Goal: Navigation & Orientation: Find specific page/section

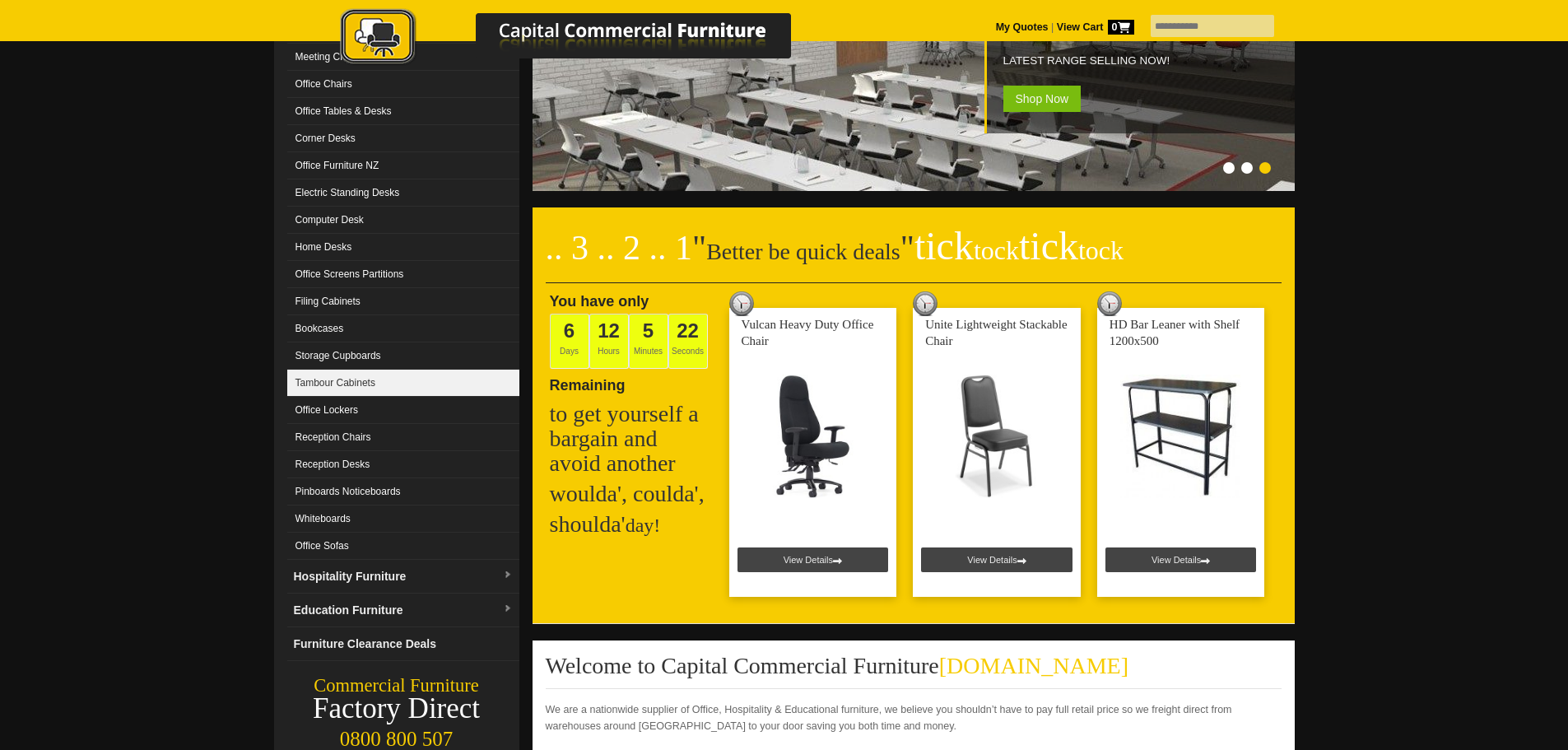
scroll to position [247, 0]
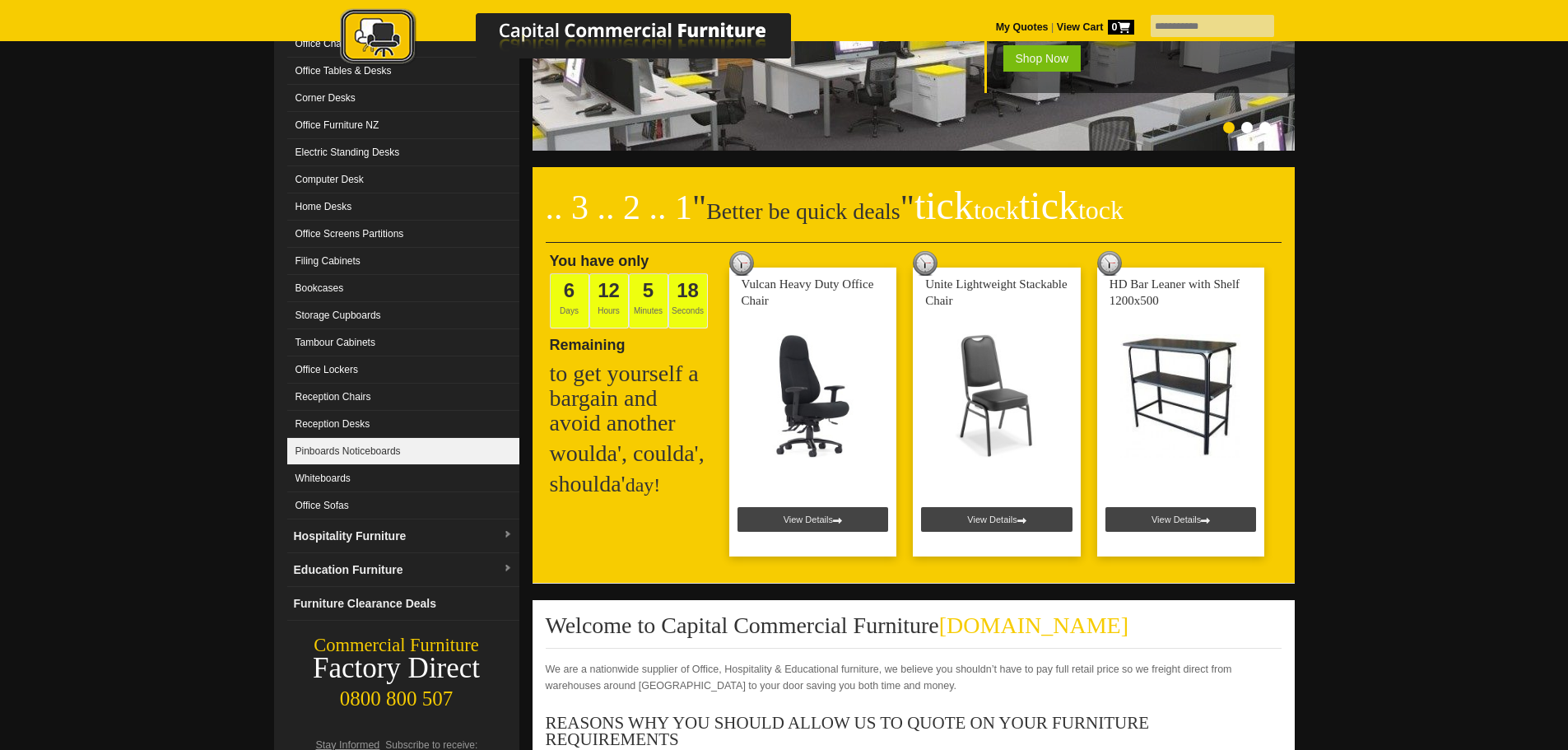
click at [436, 450] on link "Pinboards Noticeboards" at bounding box center [403, 451] width 232 height 27
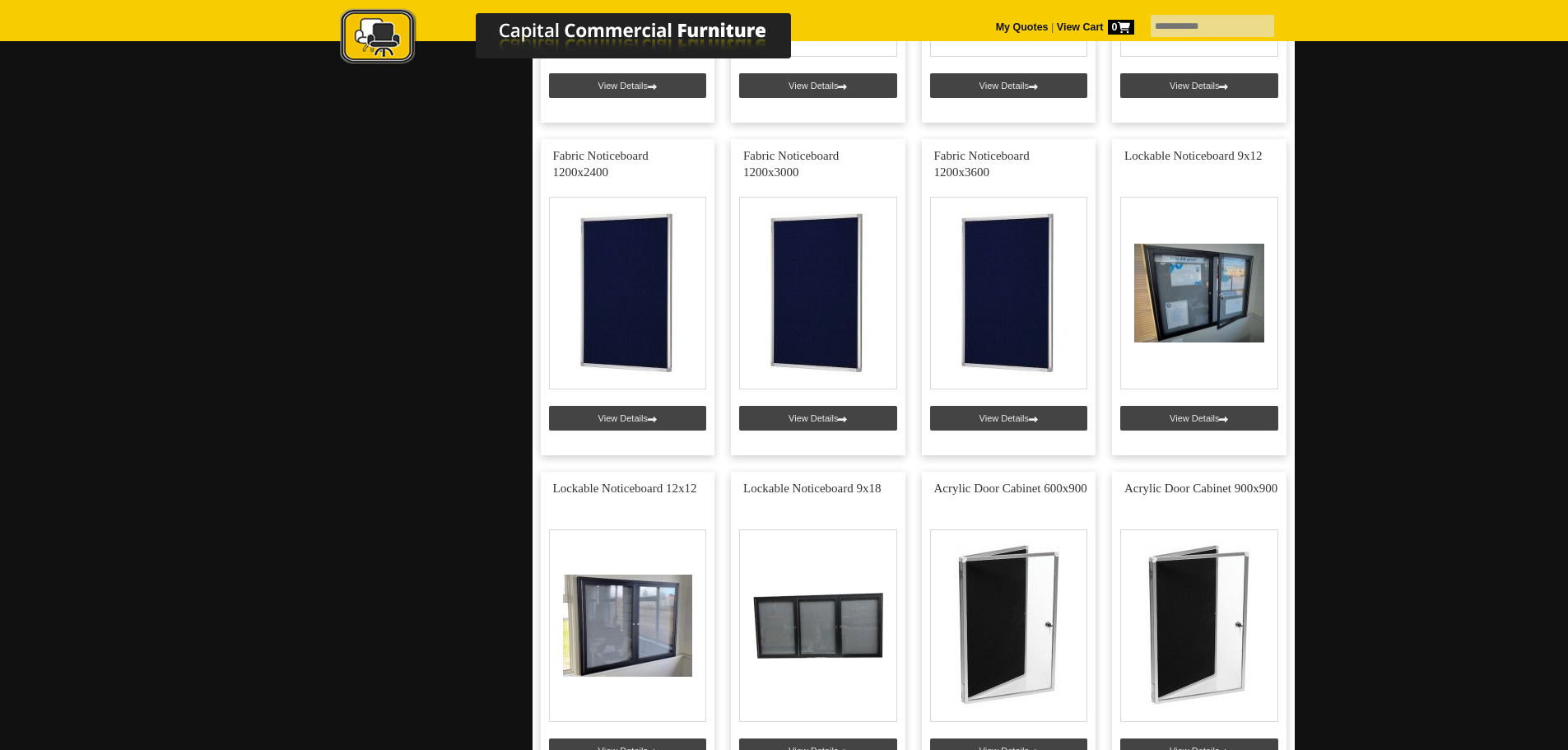
scroll to position [906, 0]
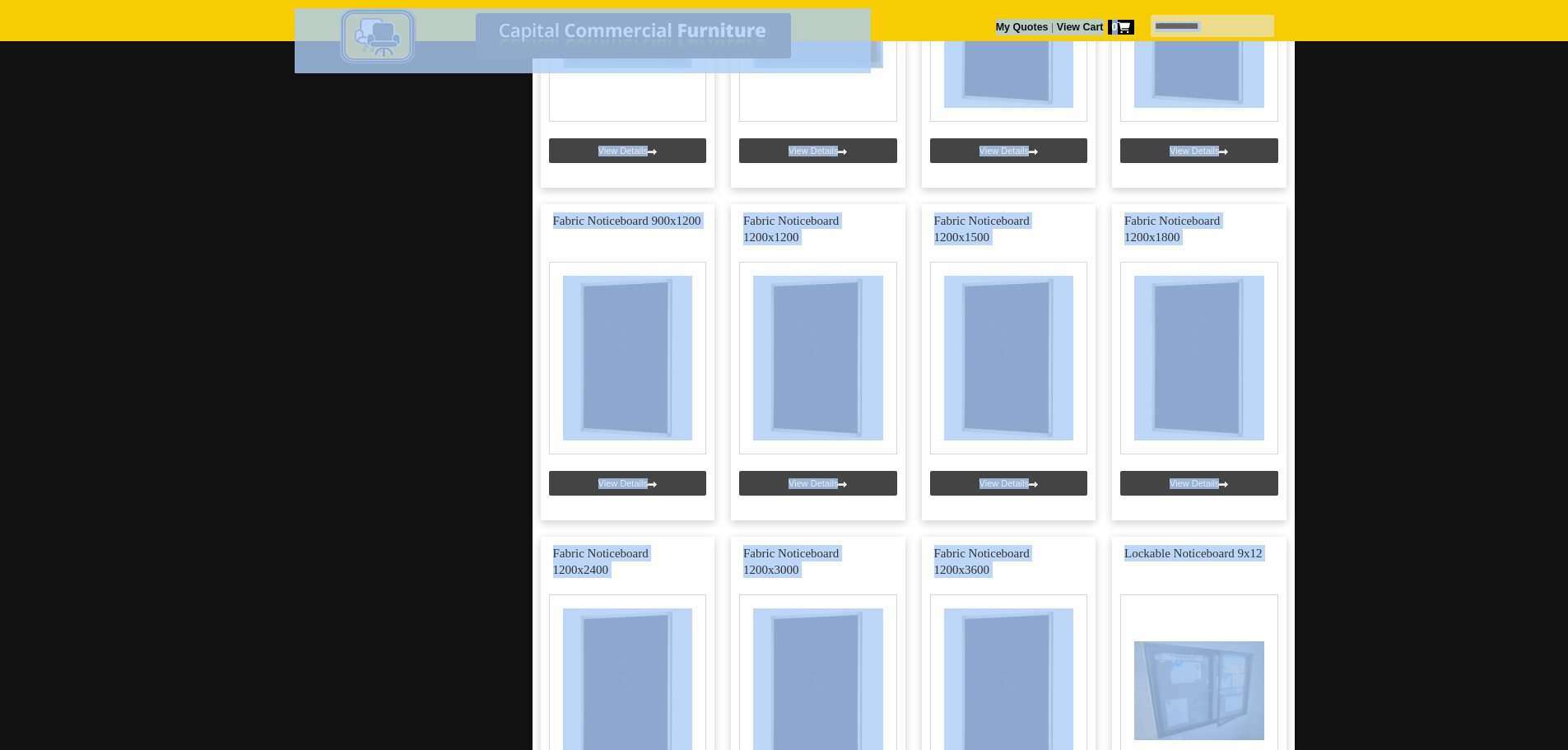
click at [236, 371] on div at bounding box center [784, 404] width 1568 height 2430
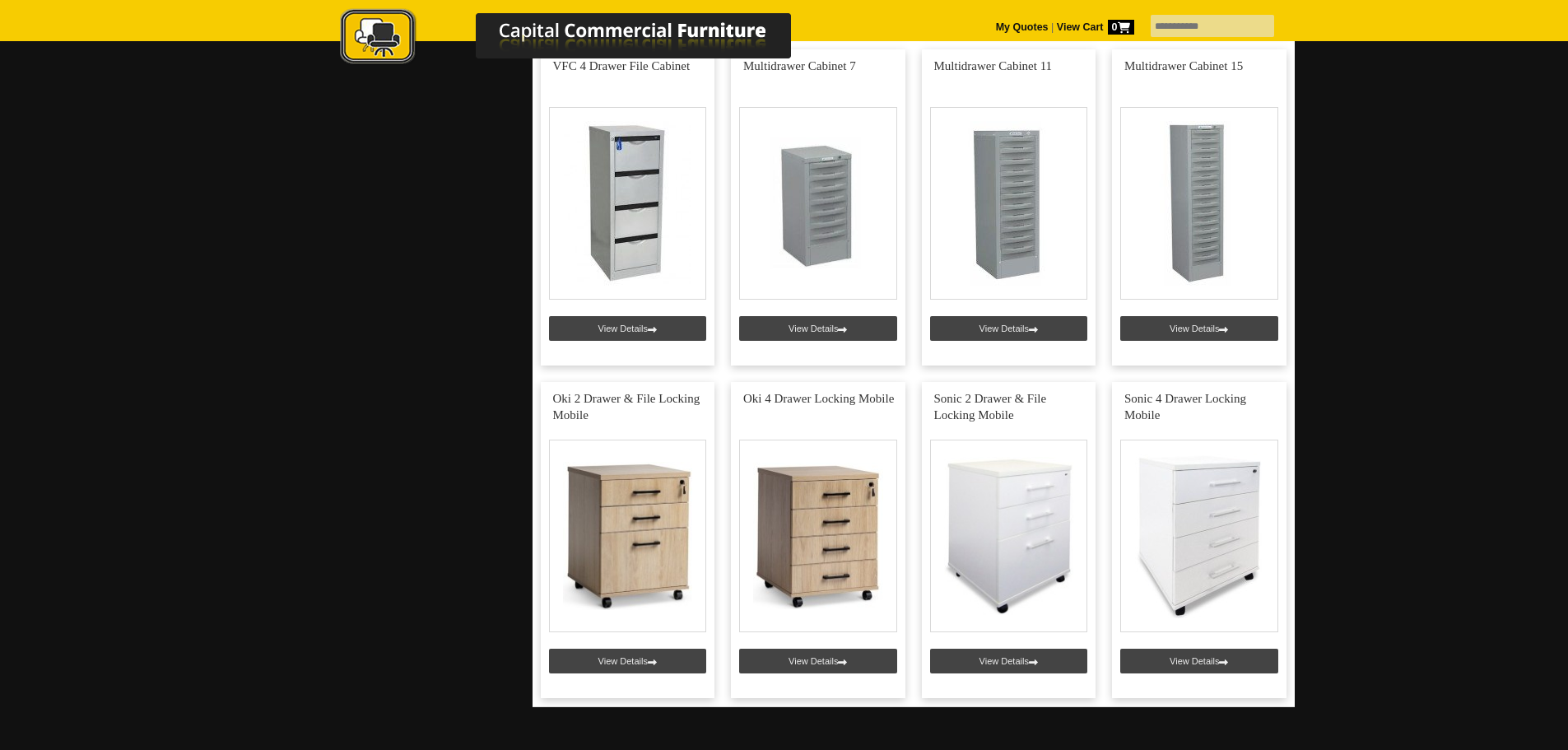
scroll to position [2388, 0]
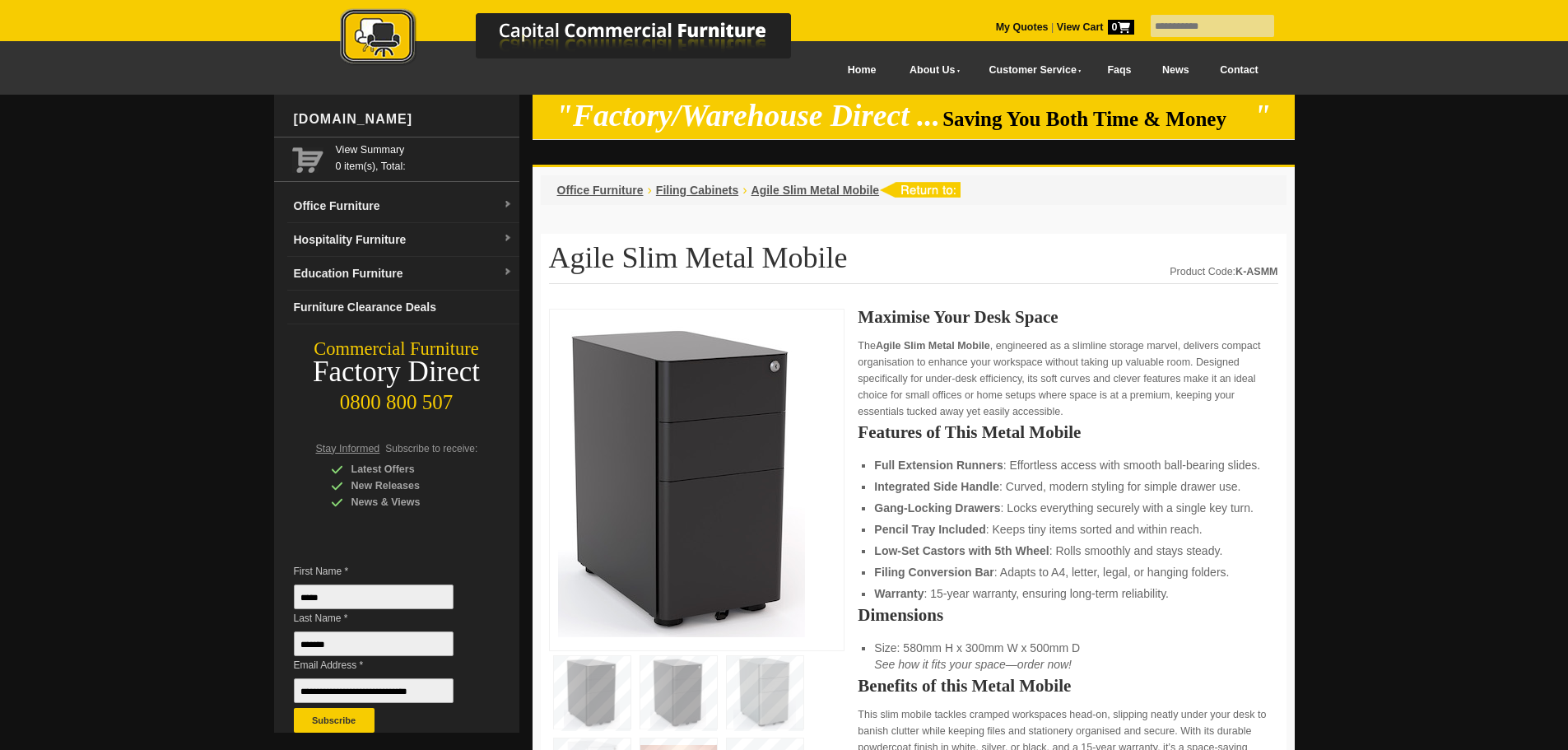
click at [665, 665] on img at bounding box center [678, 692] width 76 height 72
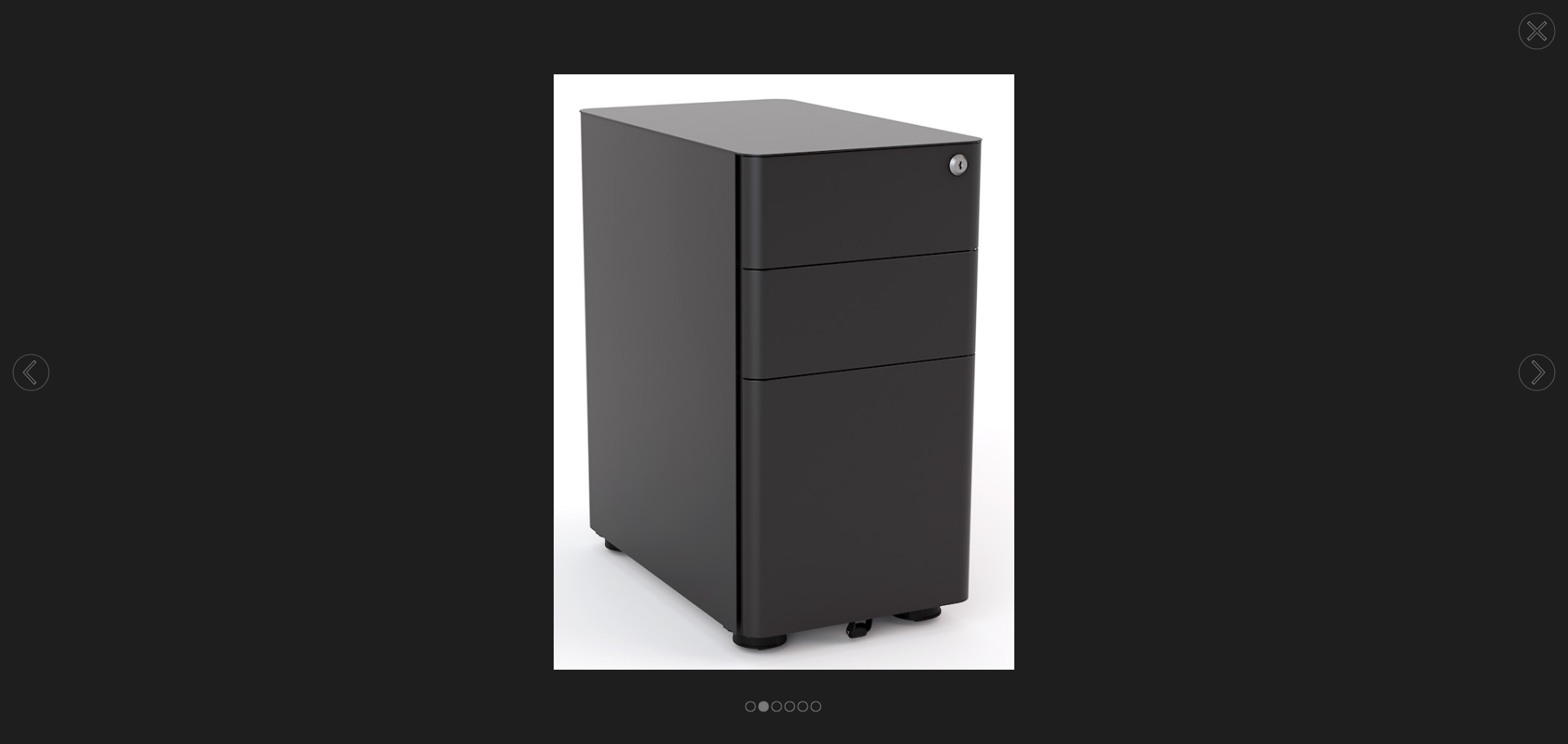
click at [1541, 22] on circle at bounding box center [1536, 31] width 36 height 36
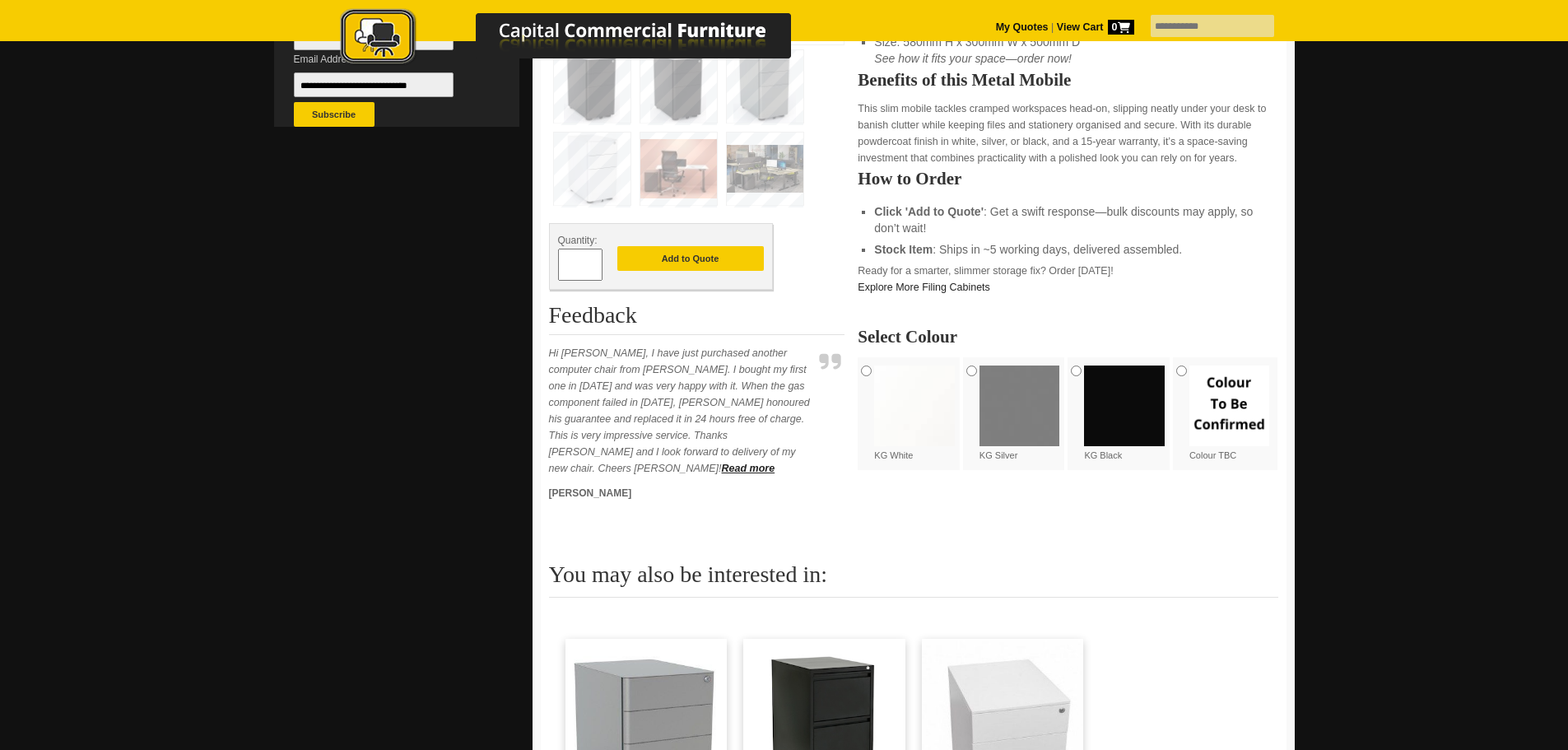
scroll to position [824, 0]
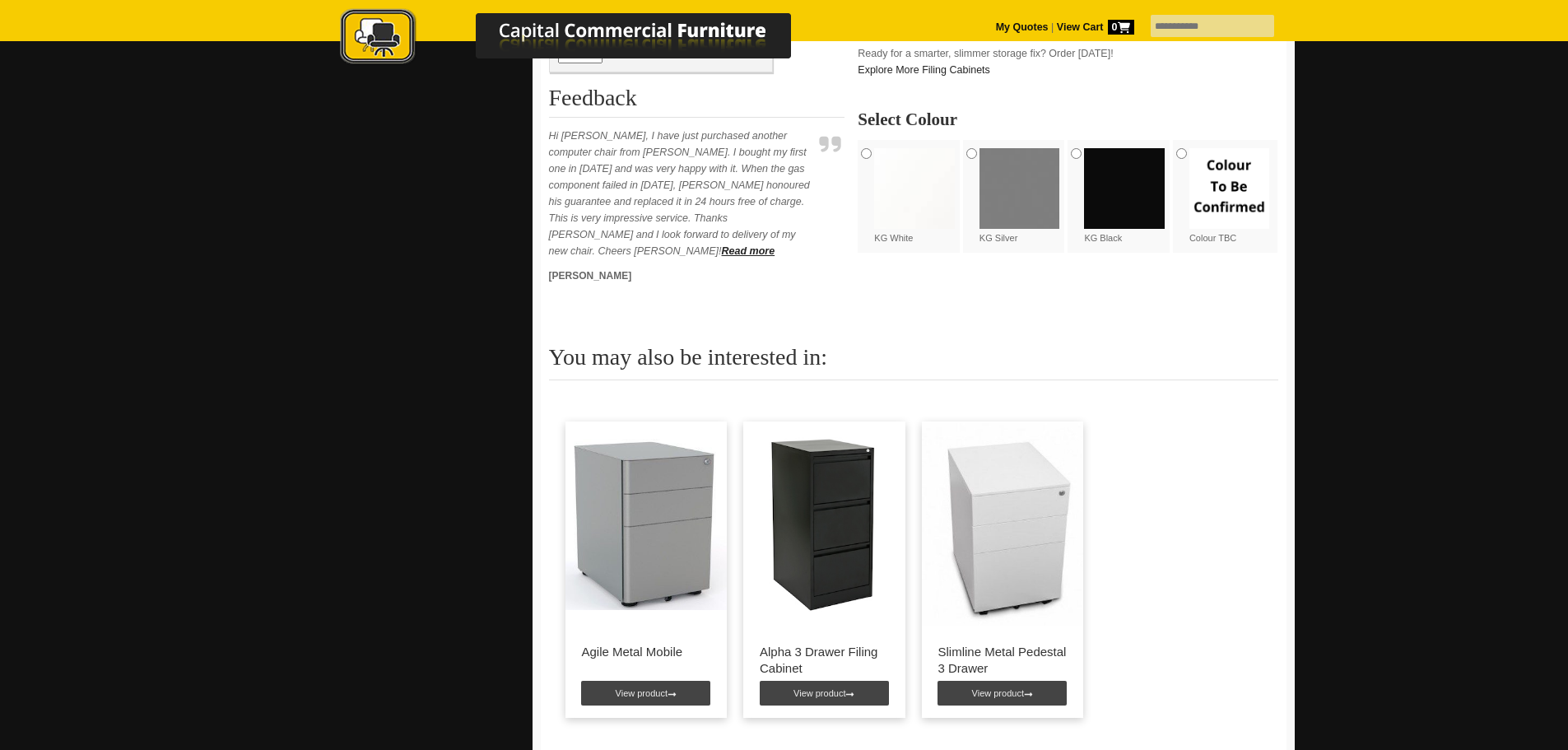
click at [1512, 468] on div at bounding box center [784, 96] width 1568 height 1650
